Goal: Complete application form: Complete application form

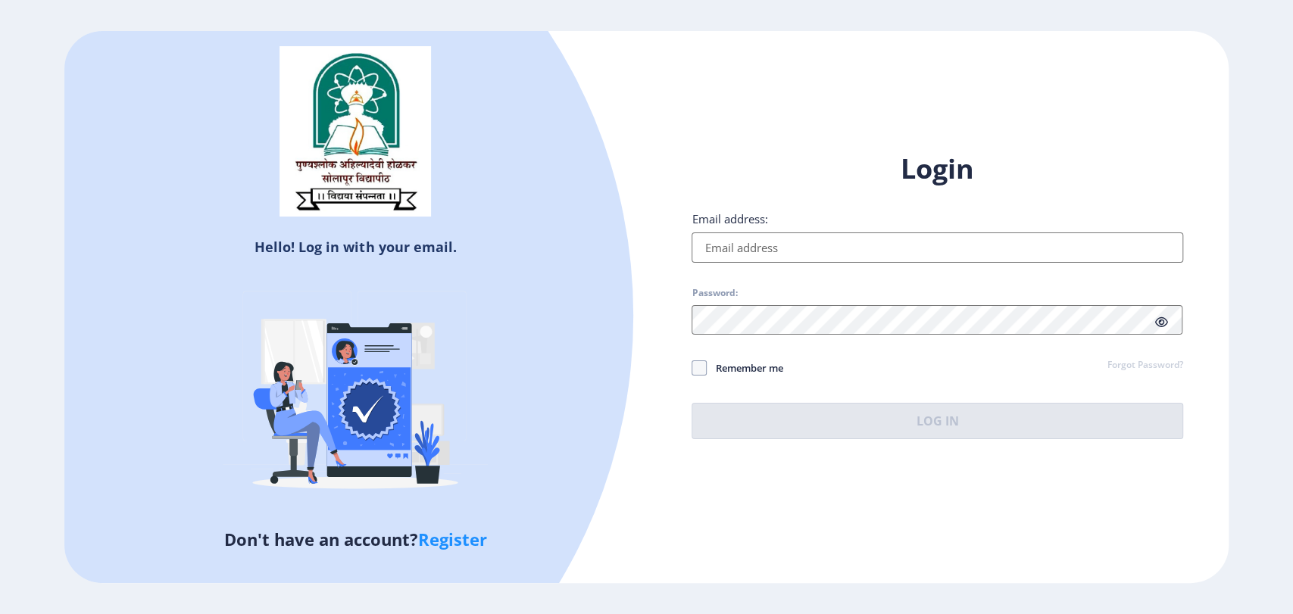
type input "[EMAIL_ADDRESS][DOMAIN_NAME]"
click at [956, 430] on button "Log In" at bounding box center [937, 421] width 491 height 36
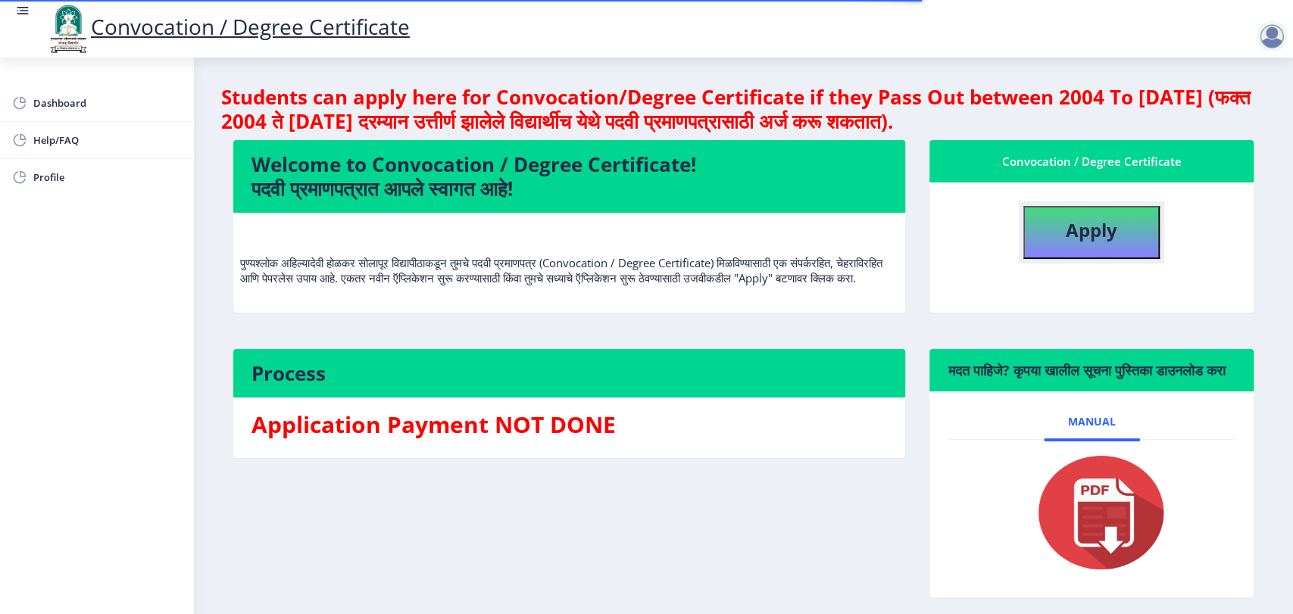
click at [1126, 243] on button "Apply" at bounding box center [1091, 232] width 136 height 53
select select
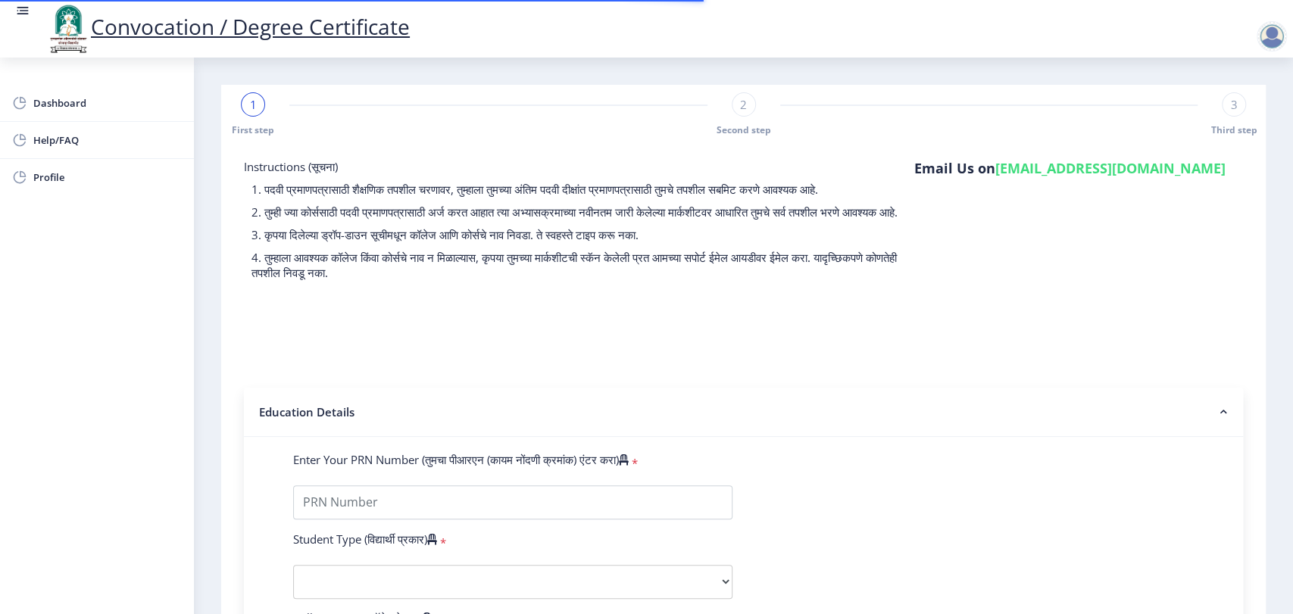
type input "43567890"
select select "Regular"
select select "2023"
select select
select select "Grade A"
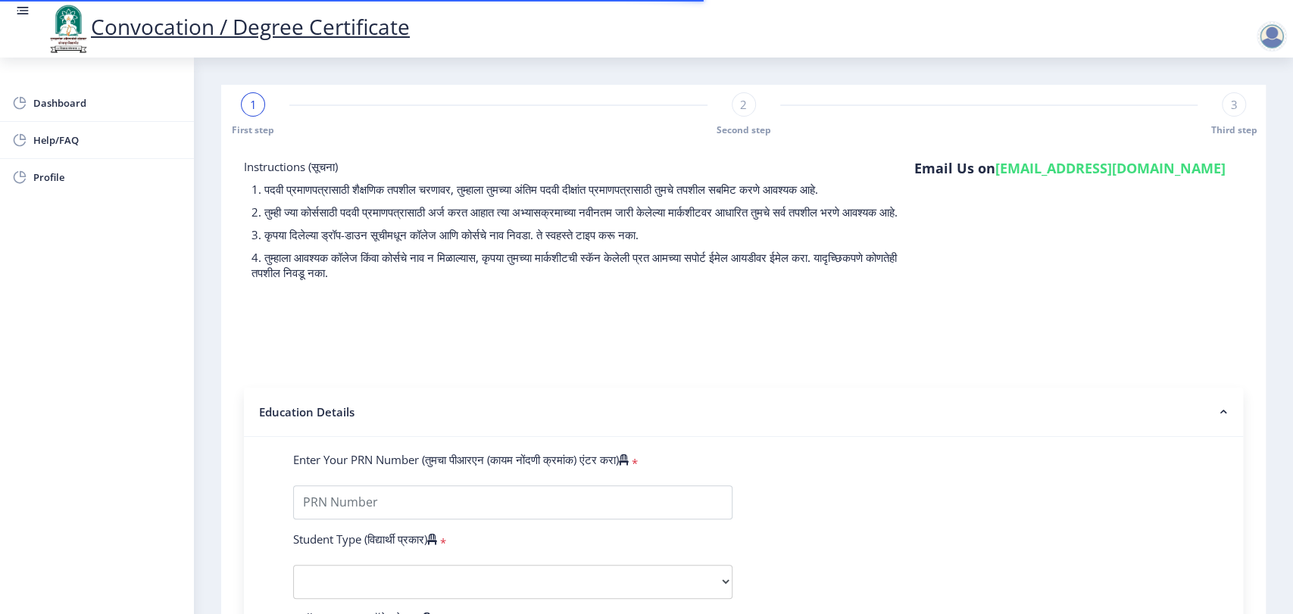
type input "2345678"
type input "test"
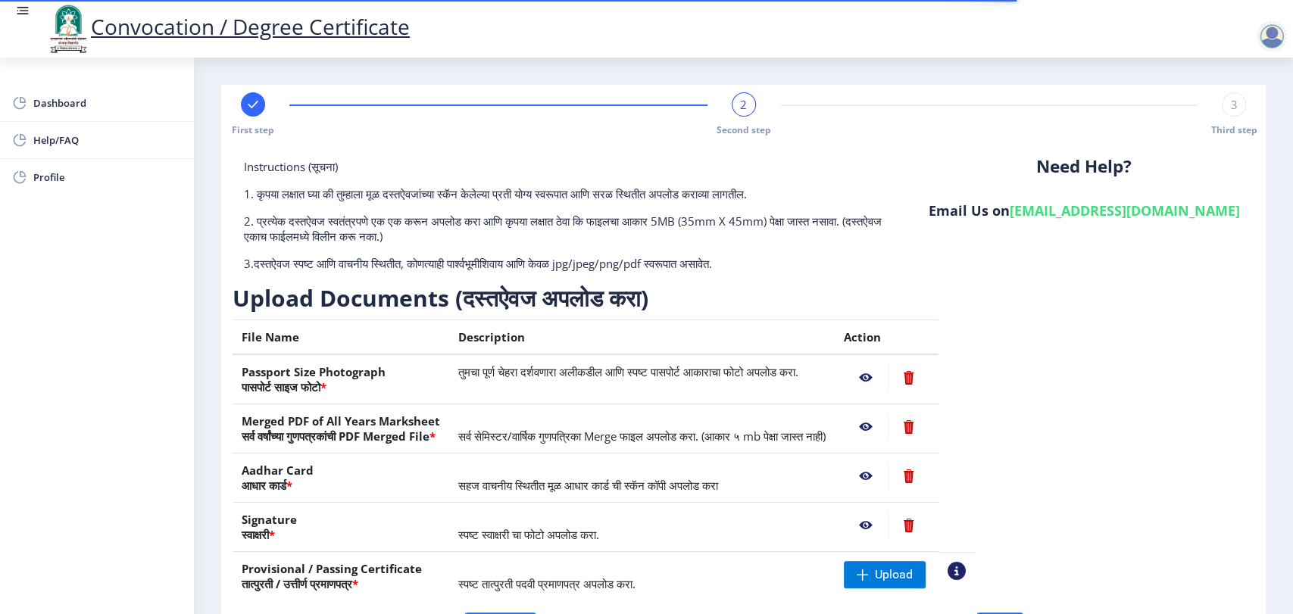
click at [252, 108] on rect at bounding box center [252, 104] width 15 height 15
select select "Regular"
select select "2023"
select select "Grade A"
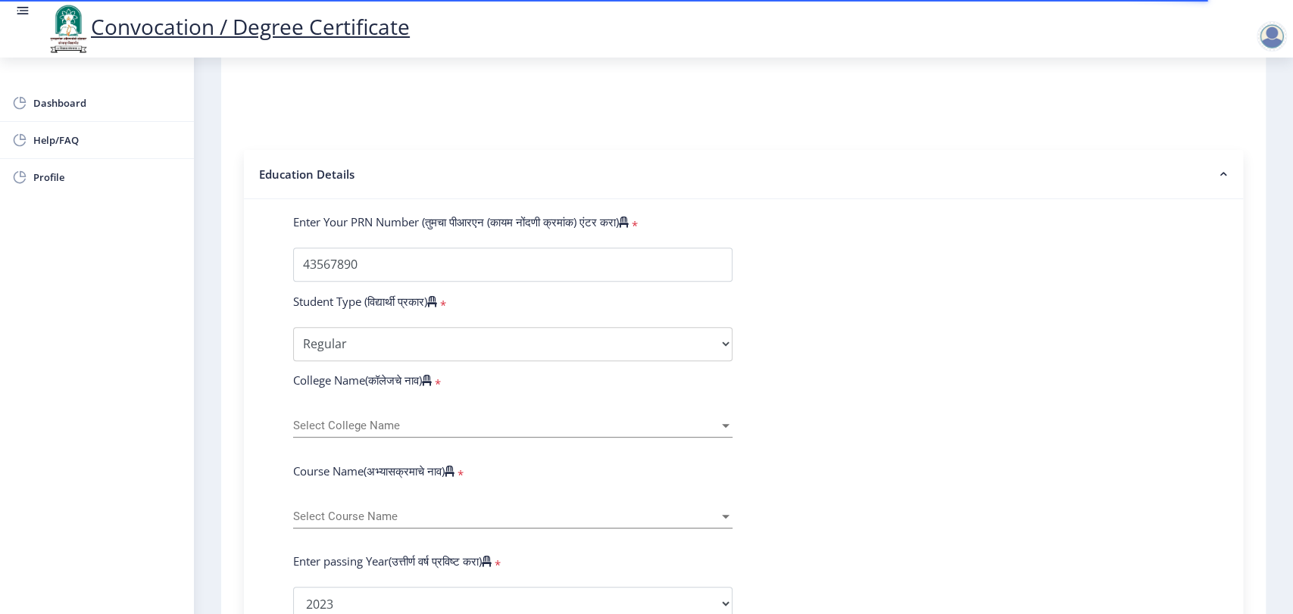
scroll to position [252, 0]
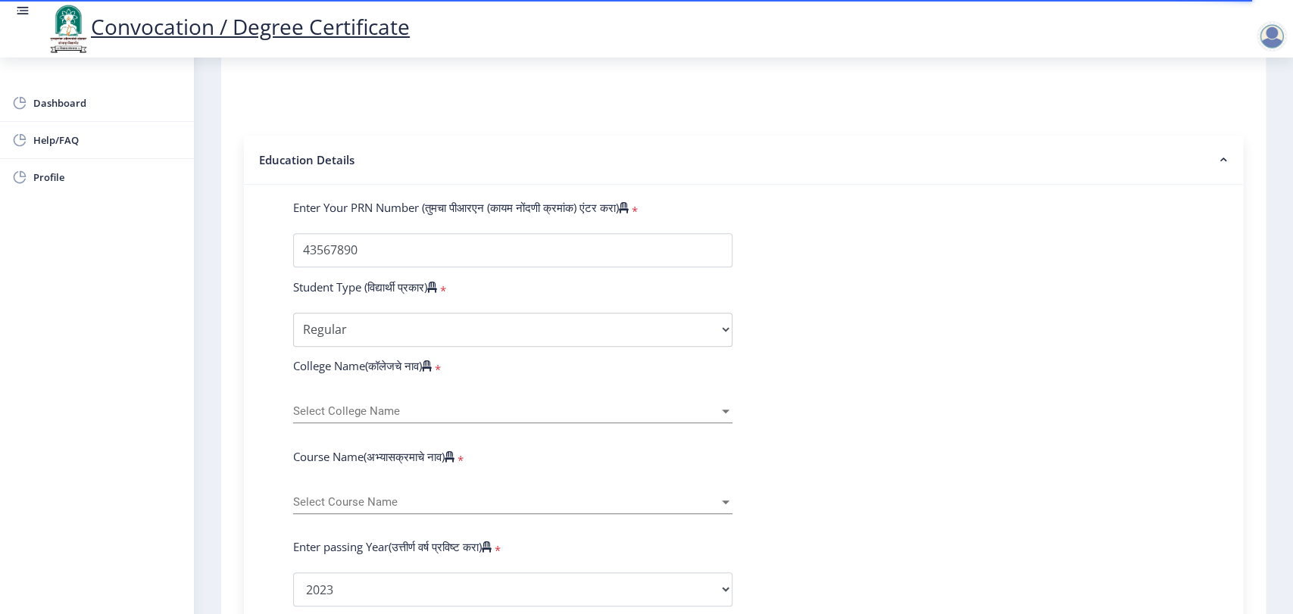
click at [376, 418] on span "Select College Name" at bounding box center [506, 411] width 426 height 13
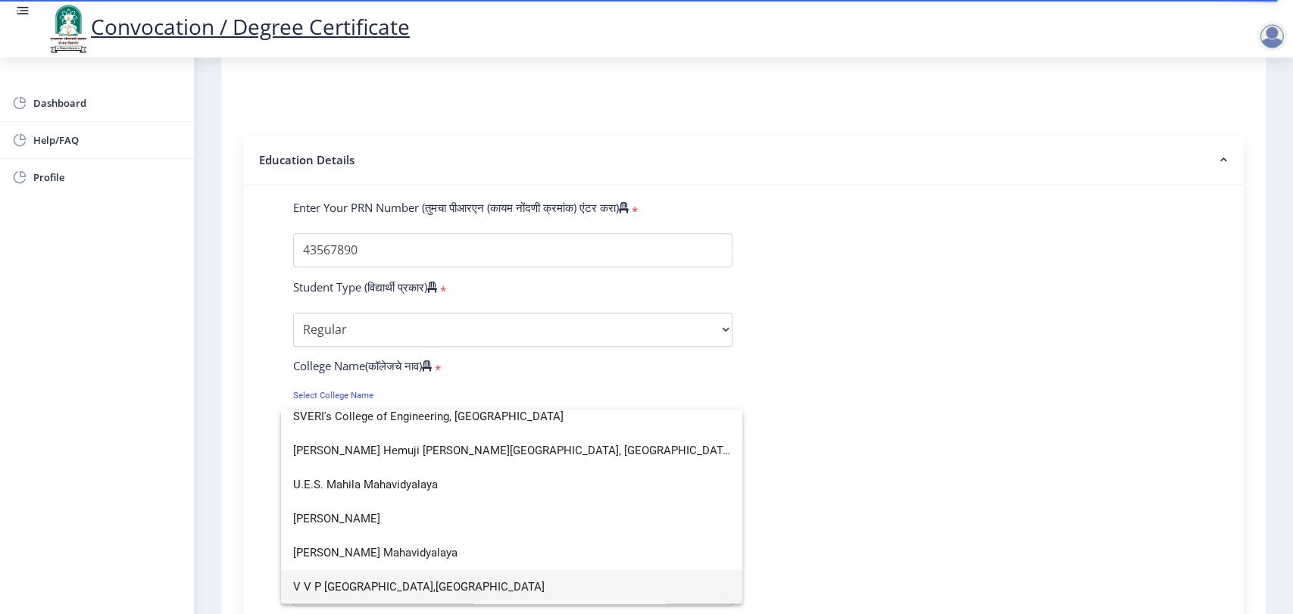
scroll to position [0, 0]
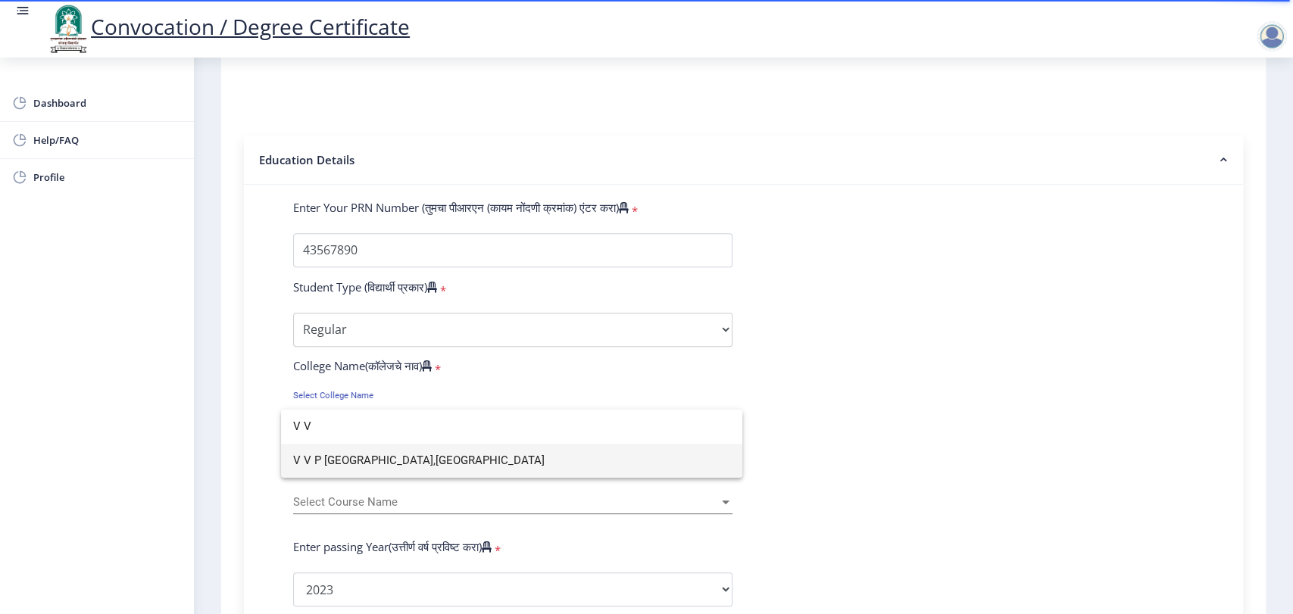
type input "V V"
click at [392, 466] on span "V V P [GEOGRAPHIC_DATA],[GEOGRAPHIC_DATA]" at bounding box center [511, 461] width 437 height 34
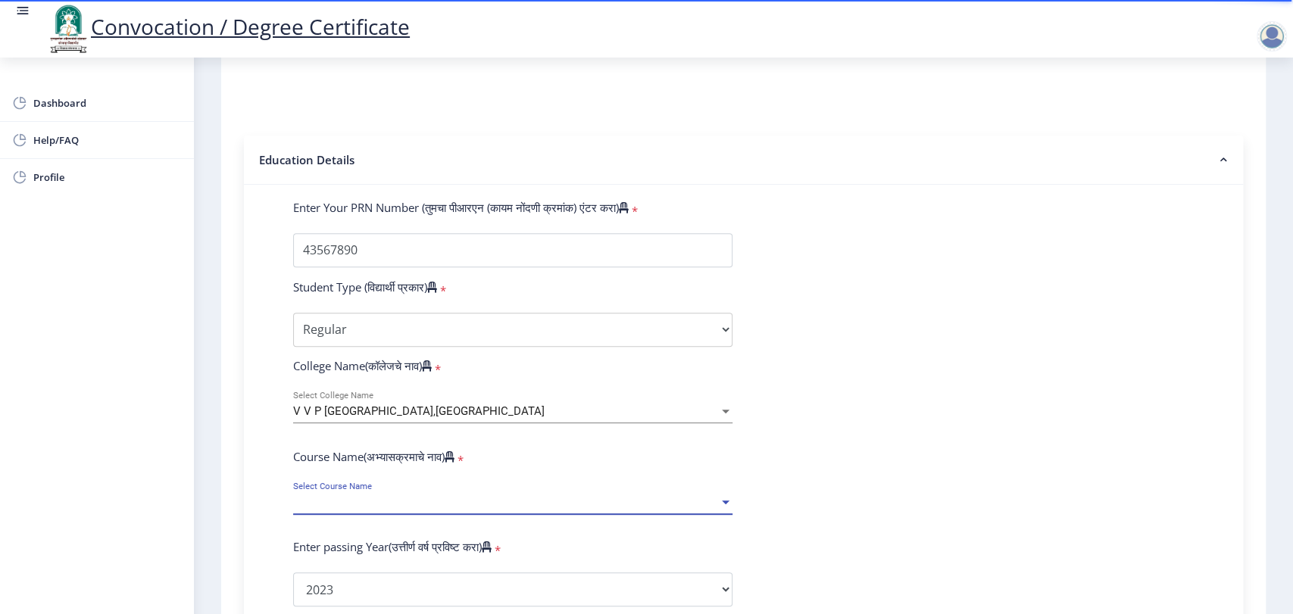
click at [440, 509] on span "Select Course Name" at bounding box center [506, 502] width 426 height 13
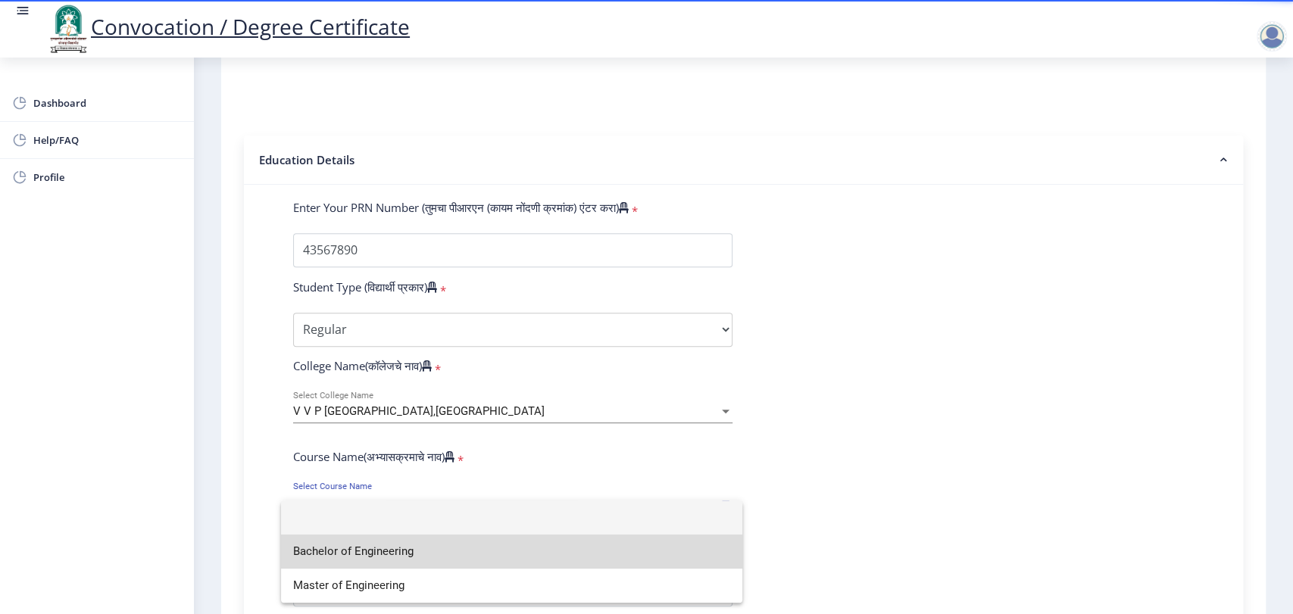
click at [479, 554] on span "Bachelor of Engineering" at bounding box center [511, 552] width 437 height 34
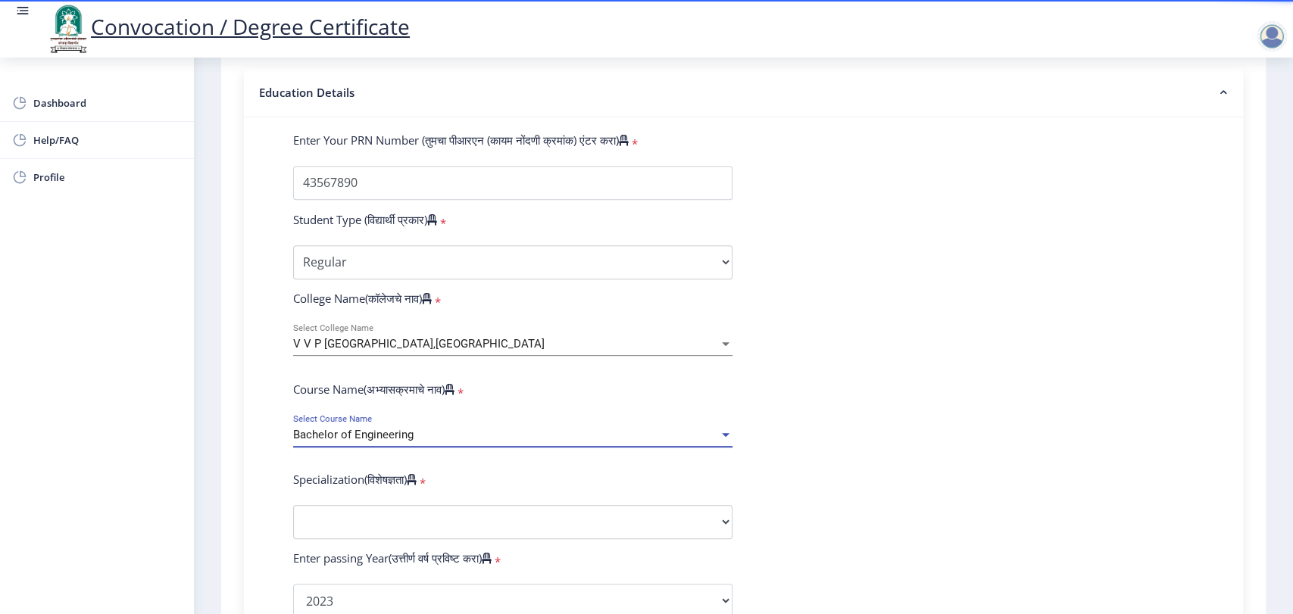
scroll to position [504, 0]
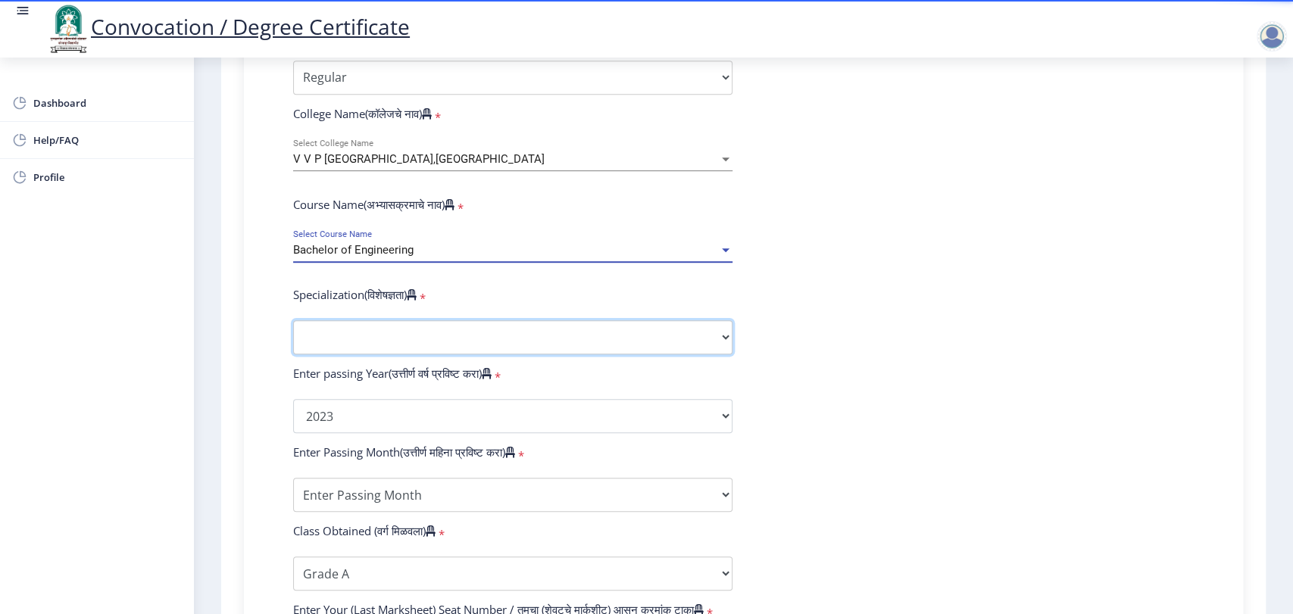
click at [392, 343] on select "Specialization Bio-Medical Engineering Civil Engineering Computer Science & Eng…" at bounding box center [512, 337] width 439 height 34
select select "Computer Science & Engineering"
click at [293, 336] on select "Specialization Bio-Medical Engineering Civil Engineering Computer Science & Eng…" at bounding box center [512, 337] width 439 height 34
